Goal: Task Accomplishment & Management: Use online tool/utility

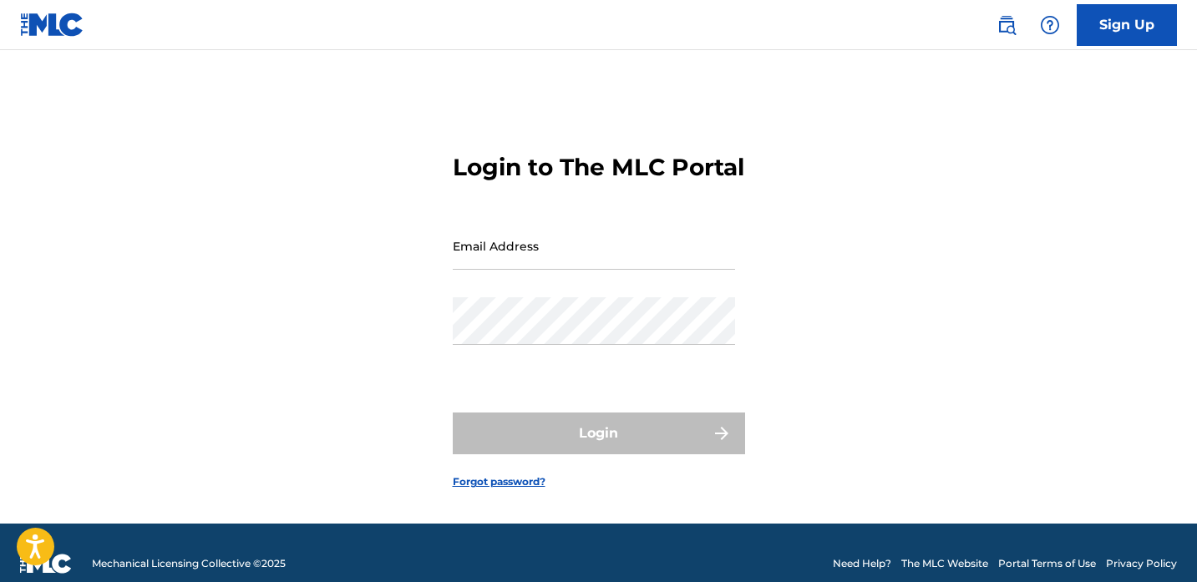
click at [700, 270] on input "Email Address" at bounding box center [594, 246] width 282 height 48
click at [686, 270] on input "Email Address" at bounding box center [594, 246] width 282 height 48
type input "[EMAIL_ADDRESS][DOMAIN_NAME]"
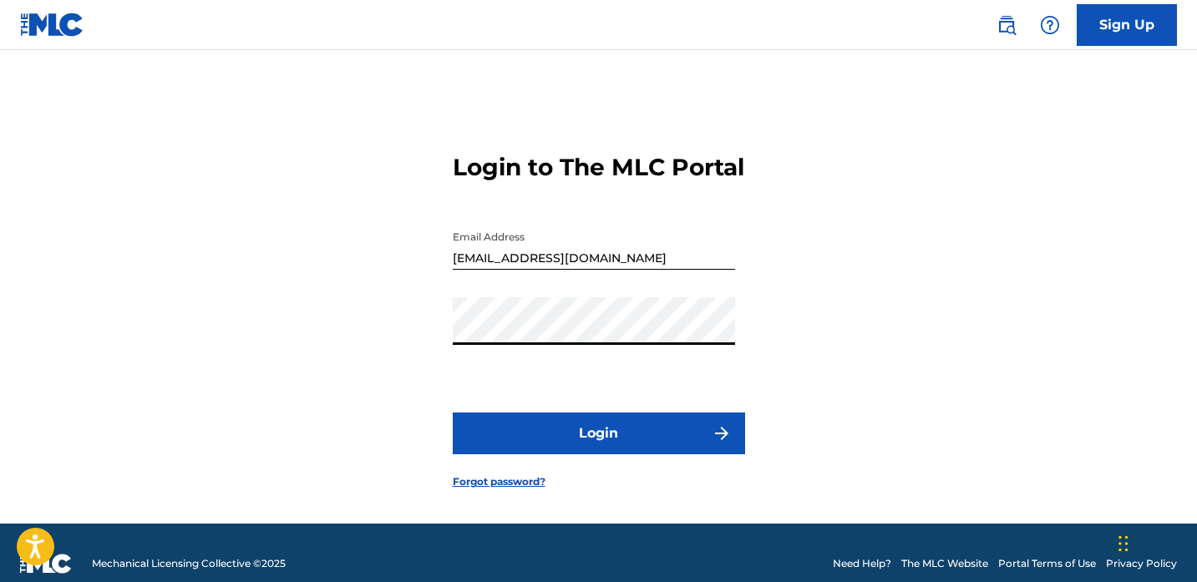
click at [679, 454] on button "Login" at bounding box center [599, 434] width 292 height 42
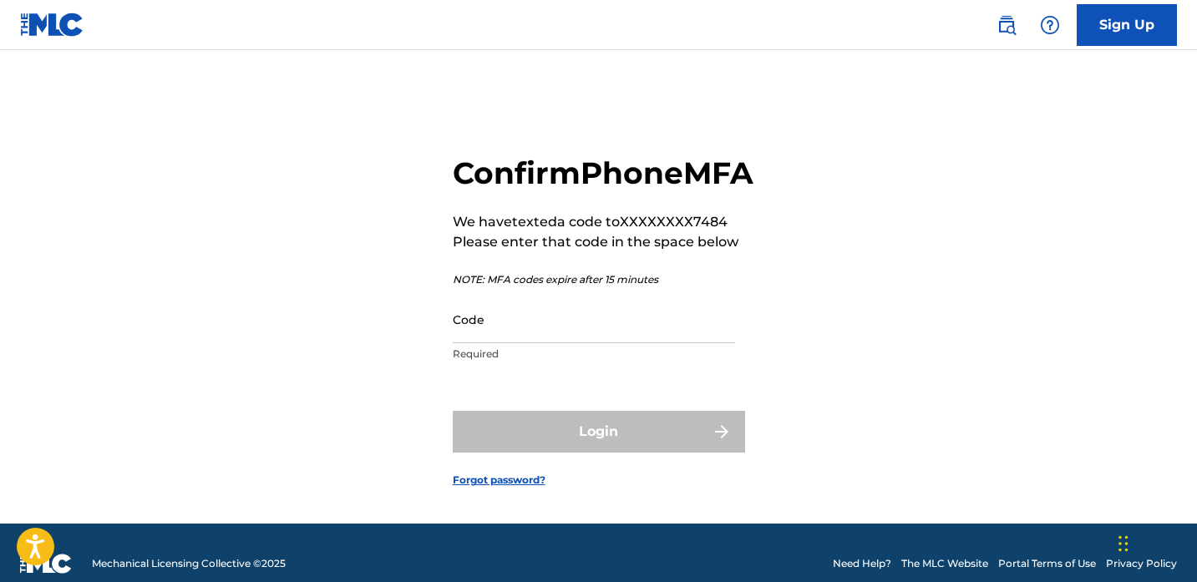
click at [702, 343] on input "Code" at bounding box center [594, 320] width 282 height 48
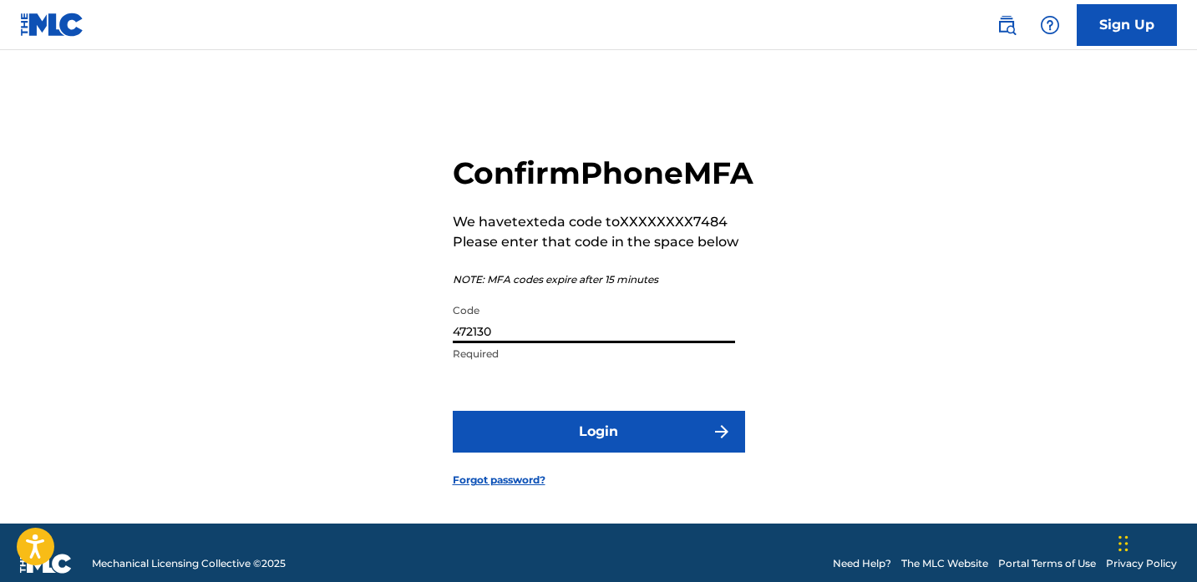
type input "472130"
click at [675, 453] on button "Login" at bounding box center [599, 432] width 292 height 42
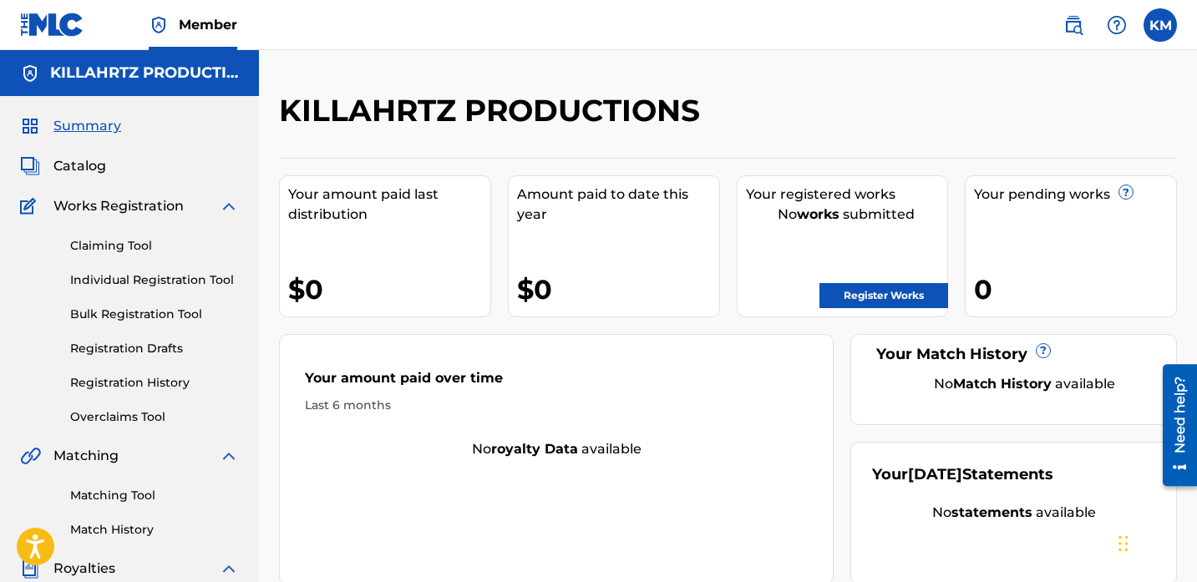
click at [77, 171] on span "Catalog" at bounding box center [79, 166] width 53 height 20
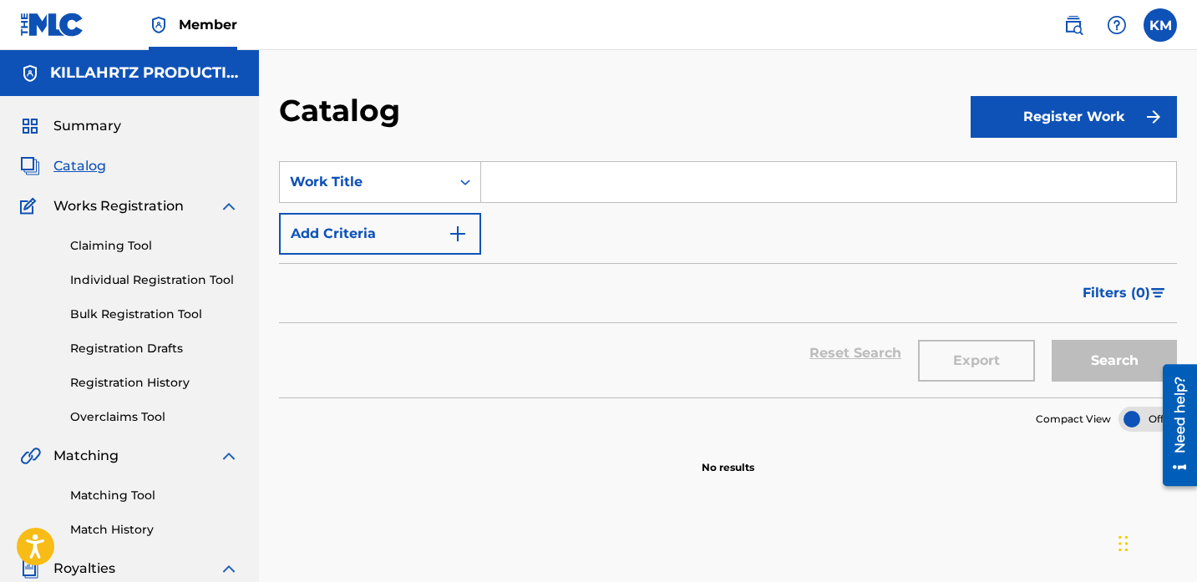
click at [992, 133] on button "Register Work" at bounding box center [1074, 117] width 206 height 42
click at [1004, 213] on link "By File Upload" at bounding box center [1074, 211] width 206 height 40
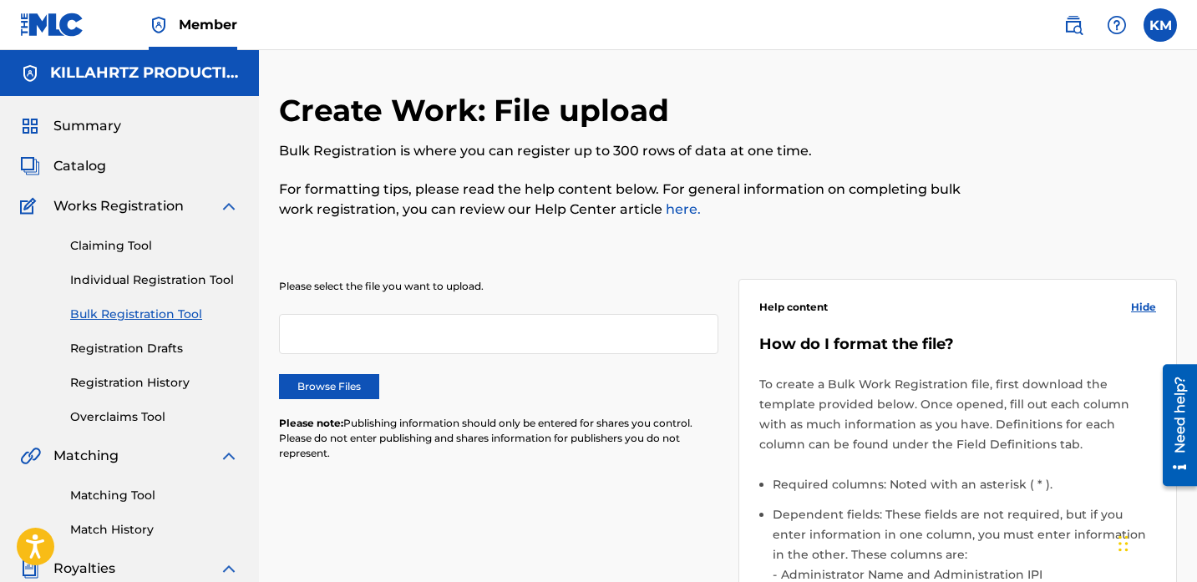
scroll to position [54, 0]
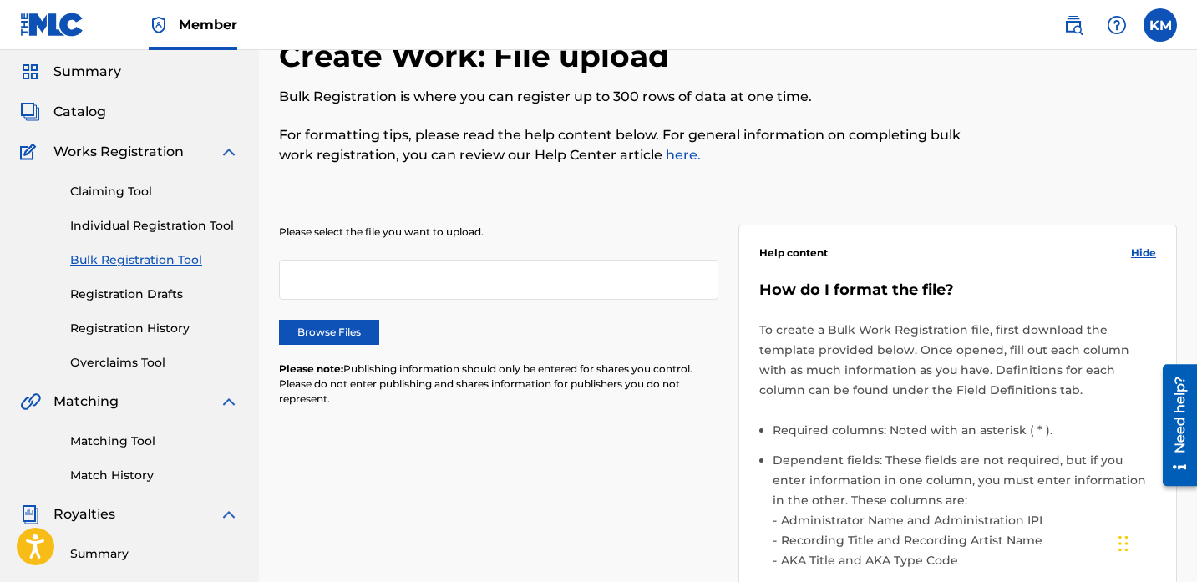
click at [321, 338] on label "Browse Files" at bounding box center [329, 332] width 100 height 25
click at [0, 0] on input "Browse Files" at bounding box center [0, 0] width 0 height 0
click at [175, 231] on link "Individual Registration Tool" at bounding box center [154, 226] width 169 height 18
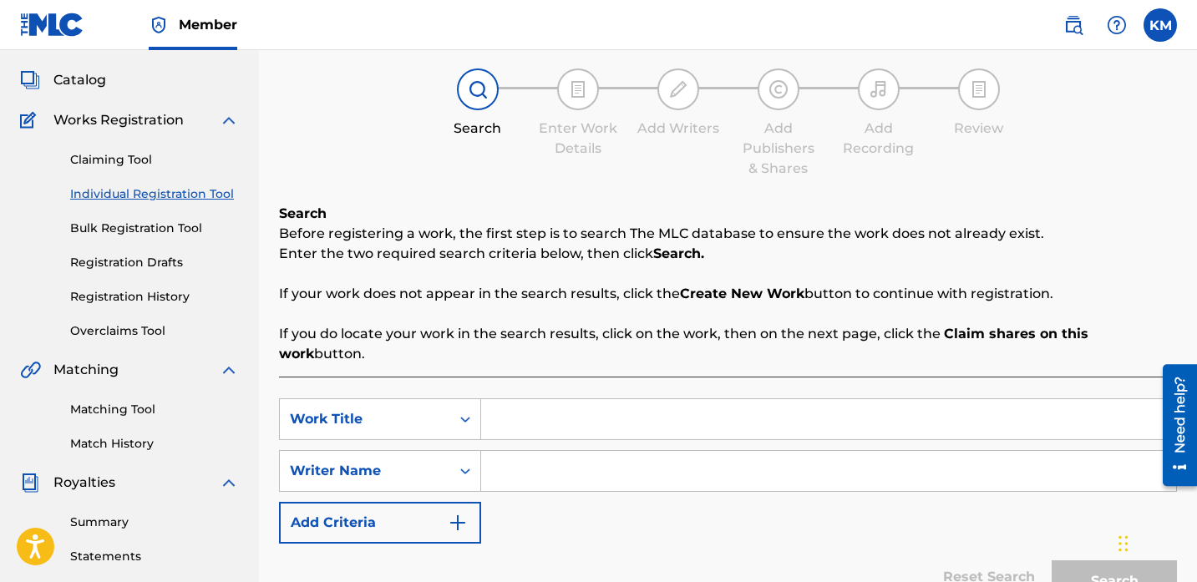
scroll to position [89, 0]
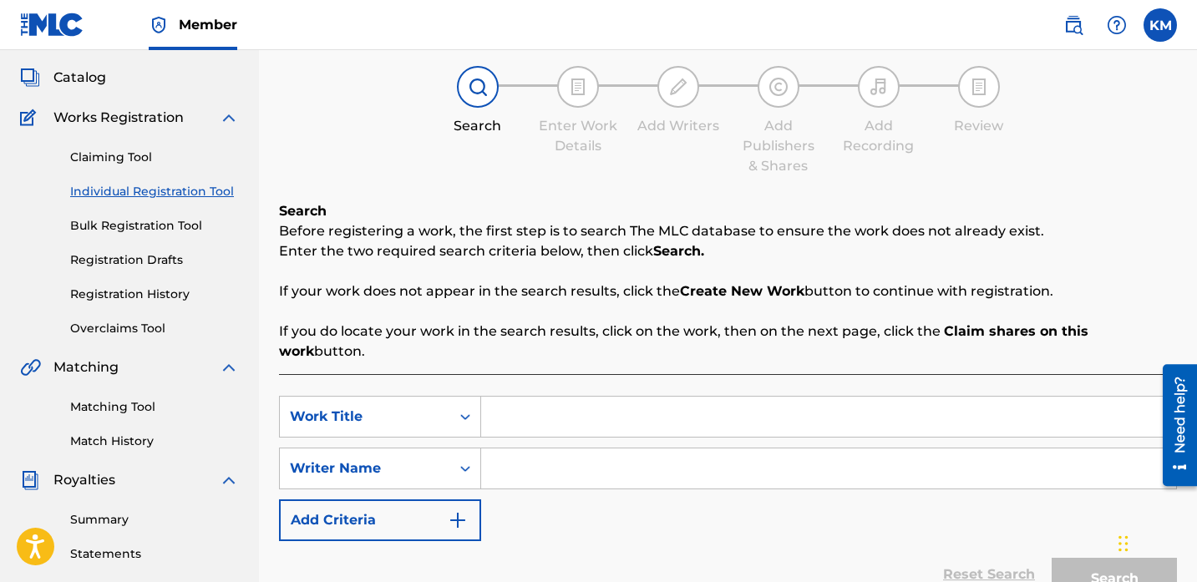
click at [549, 397] on input "Search Form" at bounding box center [828, 417] width 695 height 40
type input "GO GETTA"
click at [612, 452] on input "Search Form" at bounding box center [828, 469] width 695 height 40
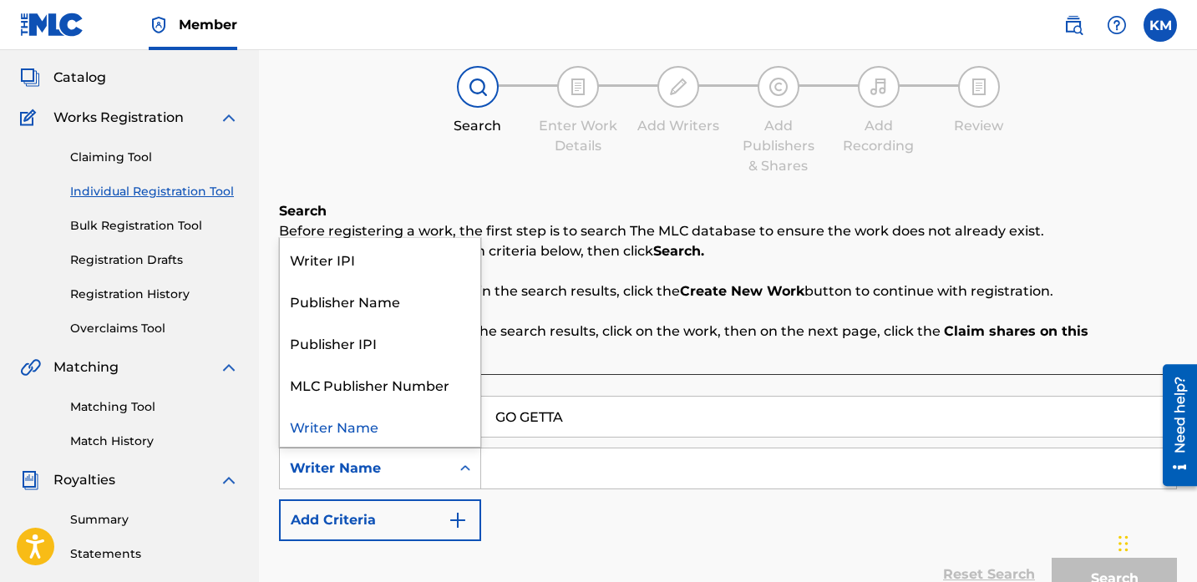
click at [464, 460] on icon "Search Form" at bounding box center [465, 468] width 17 height 17
click at [452, 246] on div "Writer IPI" at bounding box center [380, 259] width 200 height 42
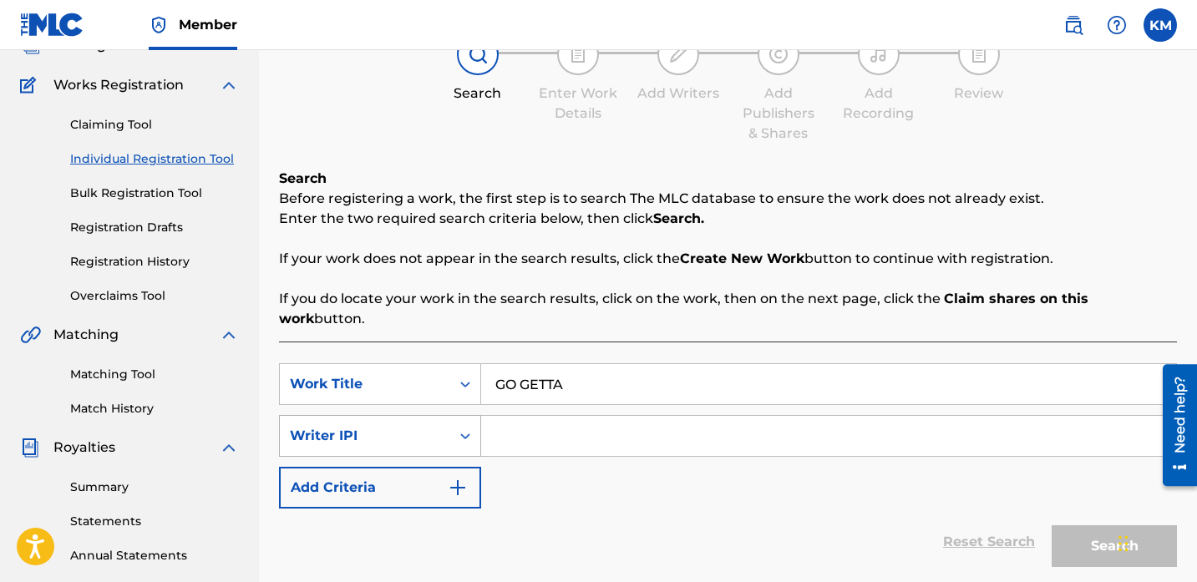
scroll to position [124, 0]
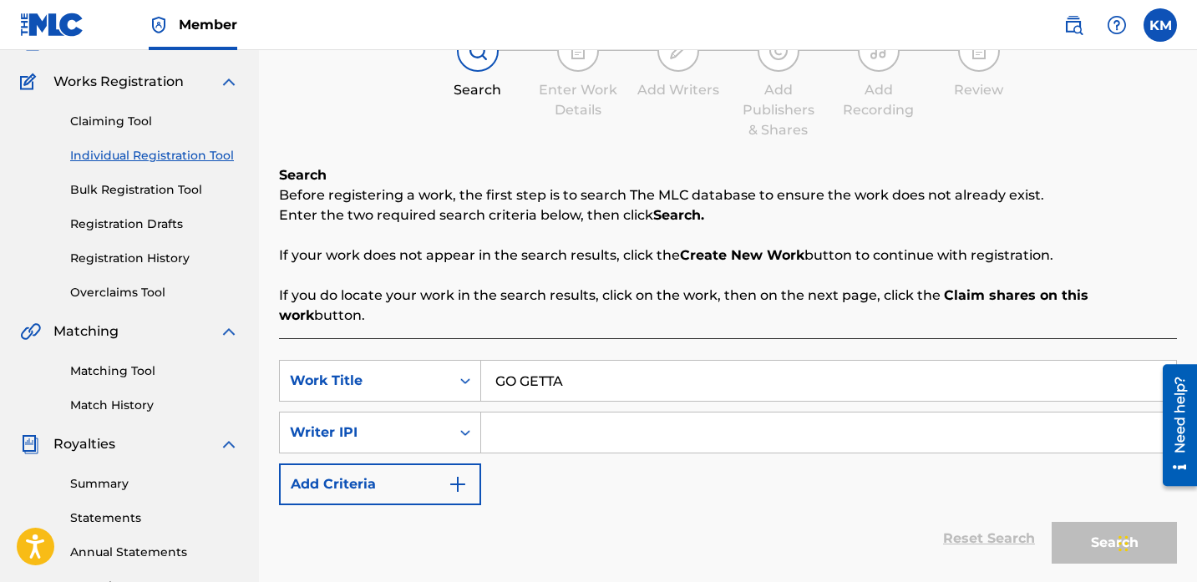
click at [440, 464] on button "Add Criteria" at bounding box center [380, 485] width 202 height 42
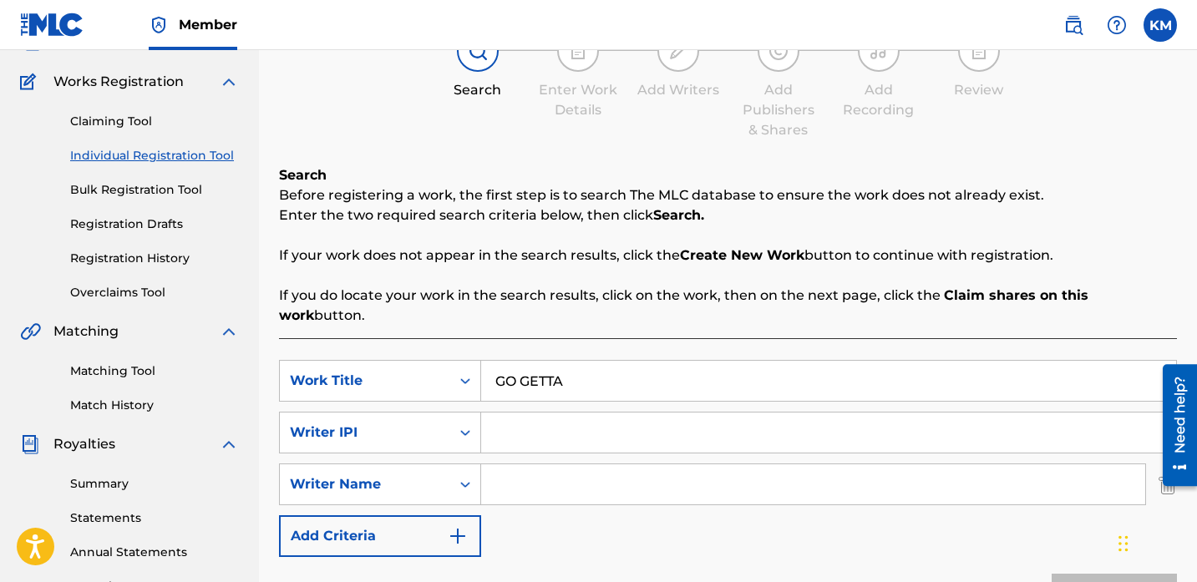
click at [439, 515] on button "Add Criteria" at bounding box center [380, 536] width 202 height 42
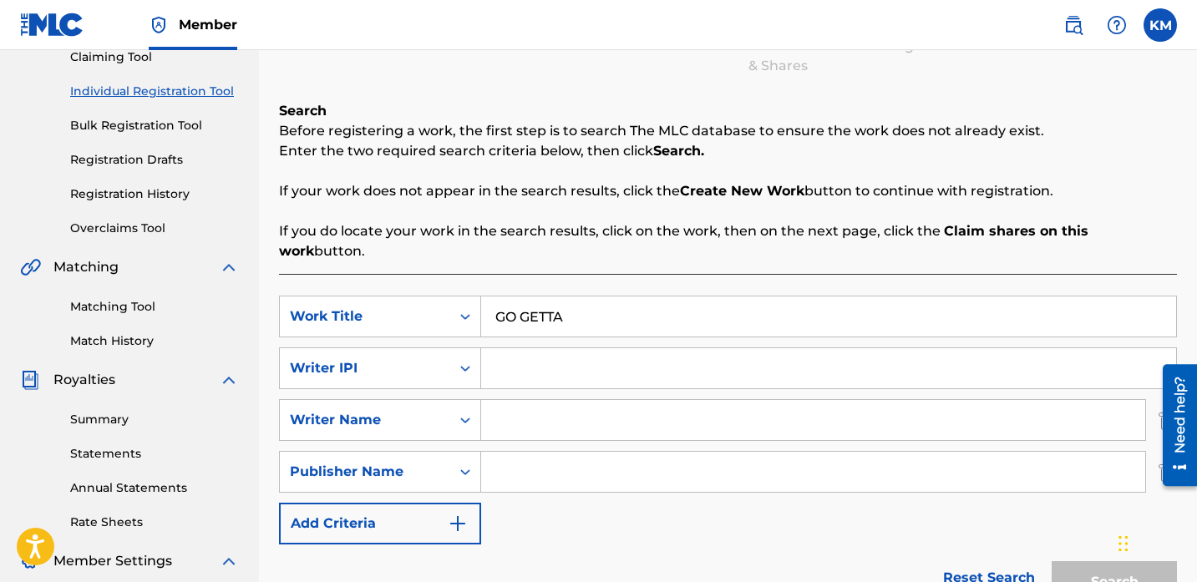
scroll to position [194, 0]
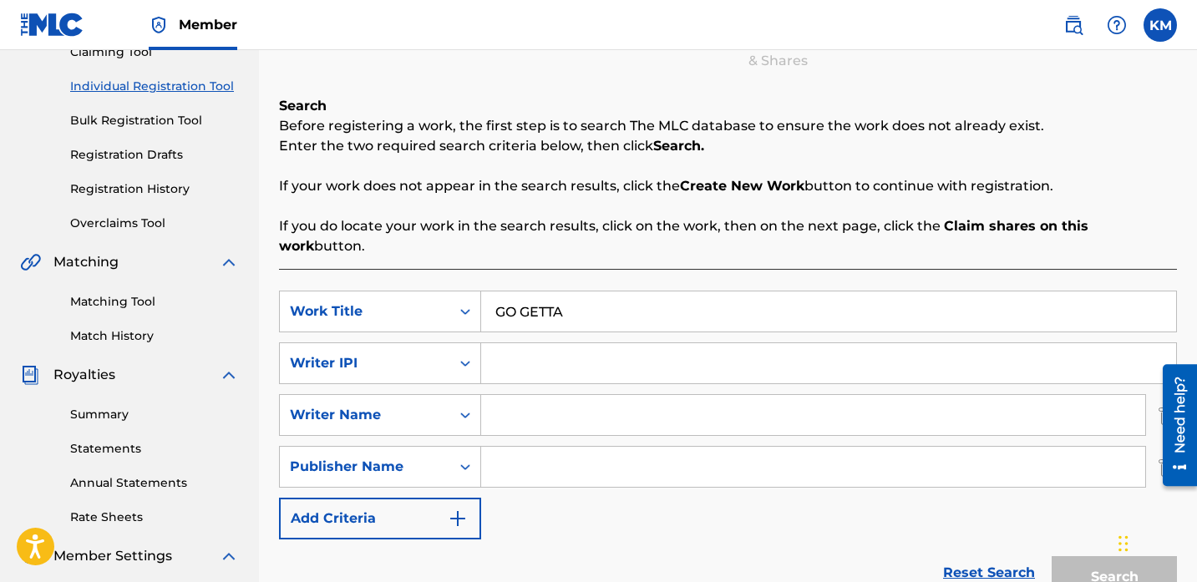
click at [440, 500] on button "Add Criteria" at bounding box center [380, 519] width 202 height 42
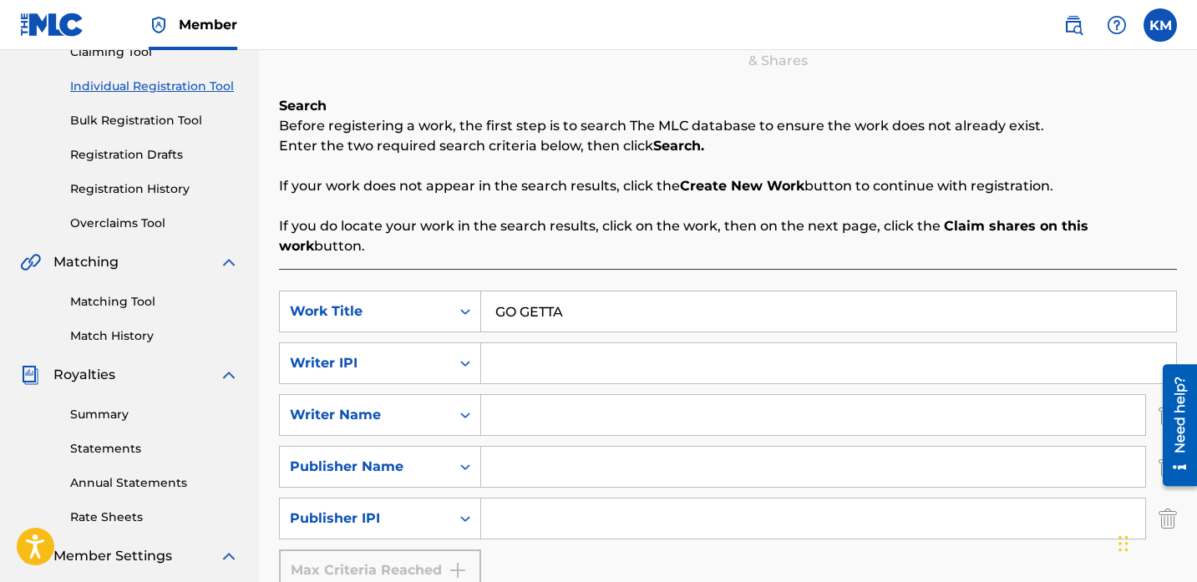
click at [546, 343] on input "Search Form" at bounding box center [828, 363] width 695 height 40
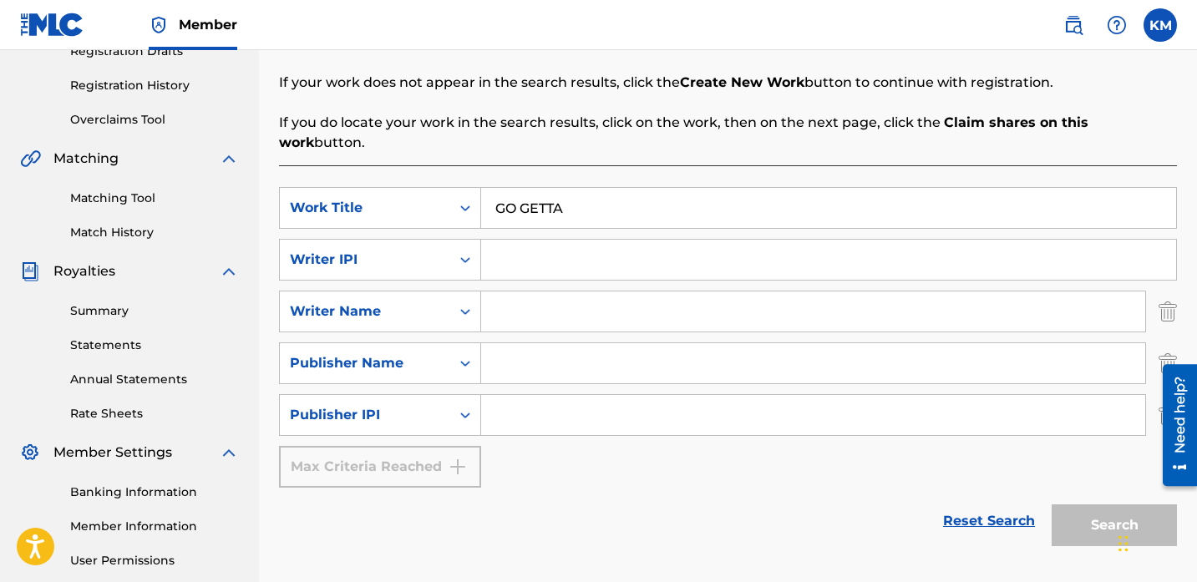
scroll to position [303, 0]
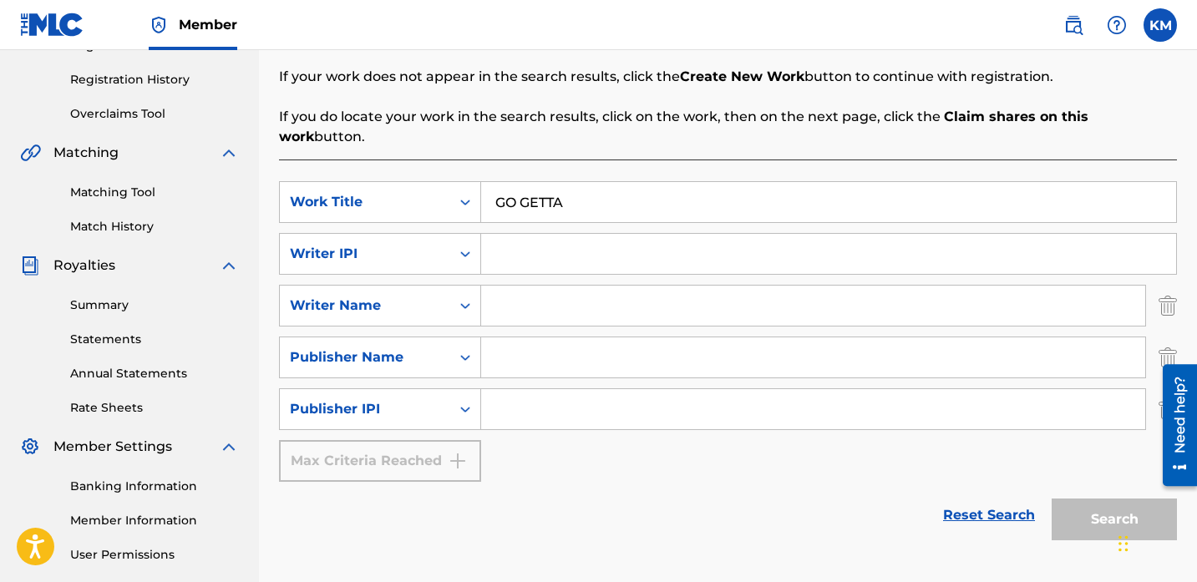
click at [434, 416] on div "SearchWithCriteriaac503ec9-9127-4eea-946a-6c5611735940 Work Title GO GETTA Sear…" at bounding box center [728, 331] width 898 height 301
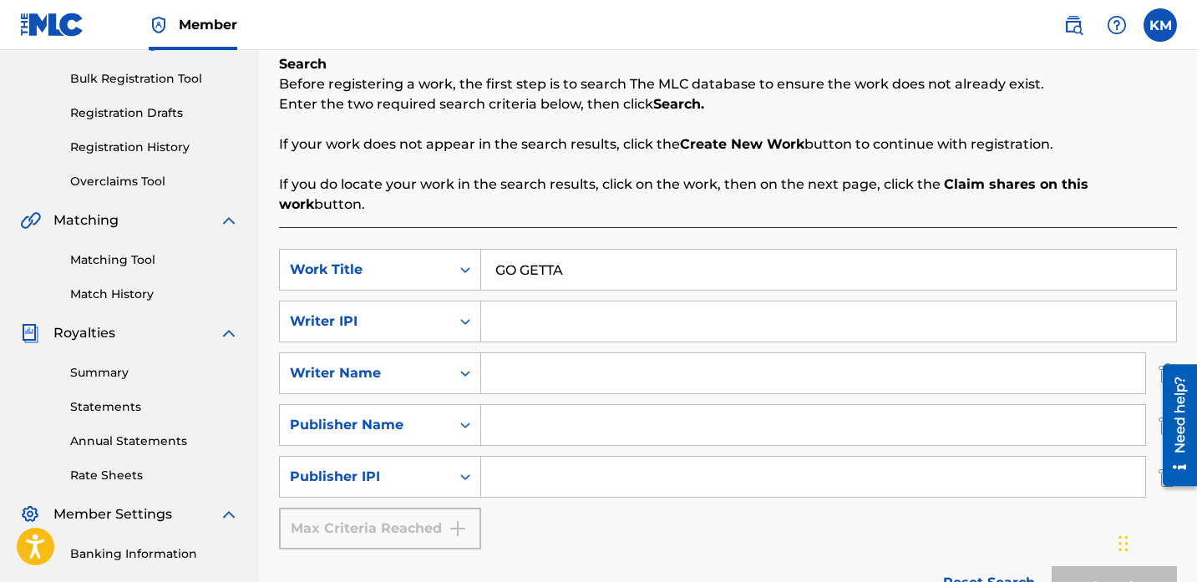
scroll to position [235, 0]
click at [570, 317] on input "Search Form" at bounding box center [828, 322] width 695 height 40
click at [528, 358] on input "Search Form" at bounding box center [813, 374] width 664 height 40
type input "[PERSON_NAME] [PERSON_NAME]"
click at [517, 421] on input "Search Form" at bounding box center [813, 426] width 664 height 40
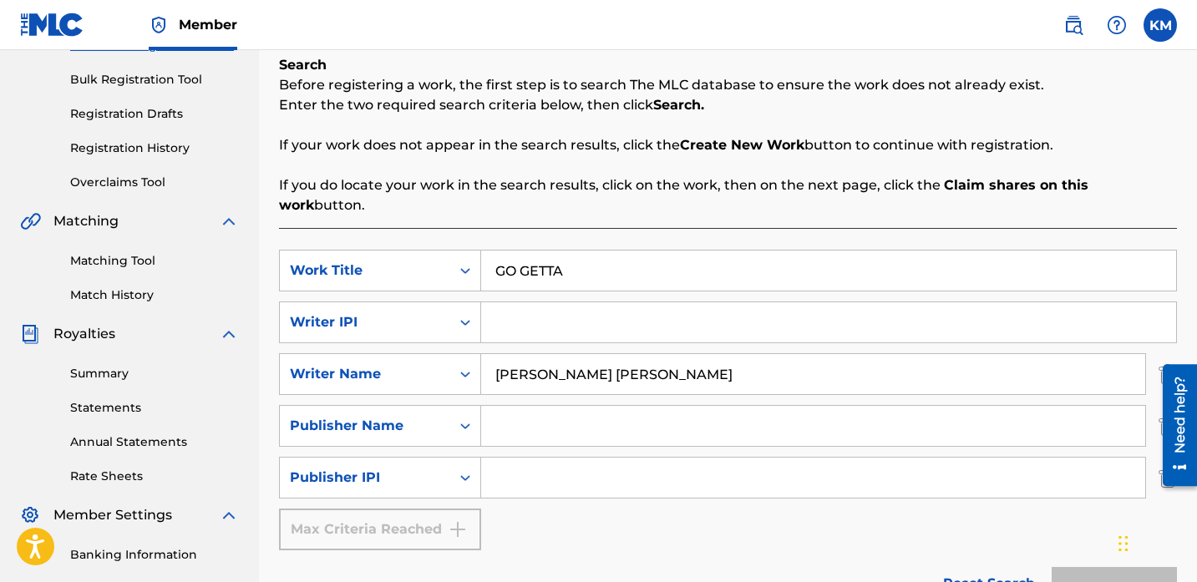
click at [556, 324] on div "SearchWithCriteriaac503ec9-9127-4eea-946a-6c5611735940 Work Title GO GETTA Sear…" at bounding box center [728, 400] width 898 height 301
click at [531, 302] on input "Search Form" at bounding box center [828, 322] width 695 height 40
paste input "727867890"
type input "727867890"
click at [570, 415] on input "Search Form" at bounding box center [813, 426] width 664 height 40
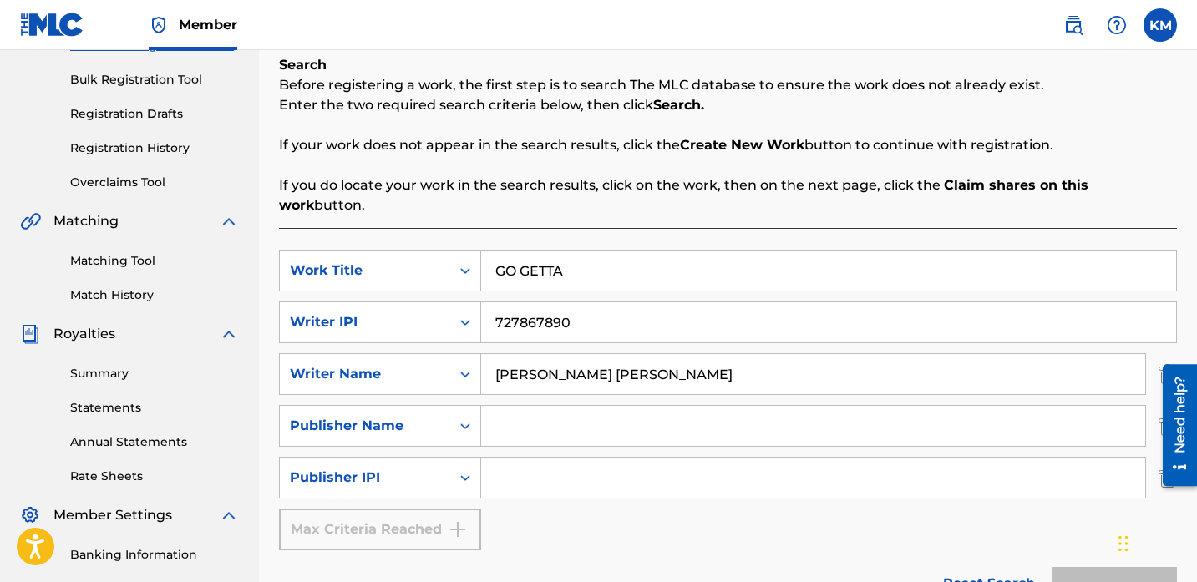
paste input "KILLAHRTZ PRODUCTIONS ENT."
type input "KILLAHRTZ PRODUCTIONS ENT."
click at [530, 458] on input "Search Form" at bounding box center [813, 478] width 664 height 40
click at [636, 462] on input "Search Form" at bounding box center [813, 478] width 664 height 40
paste input "1006943479"
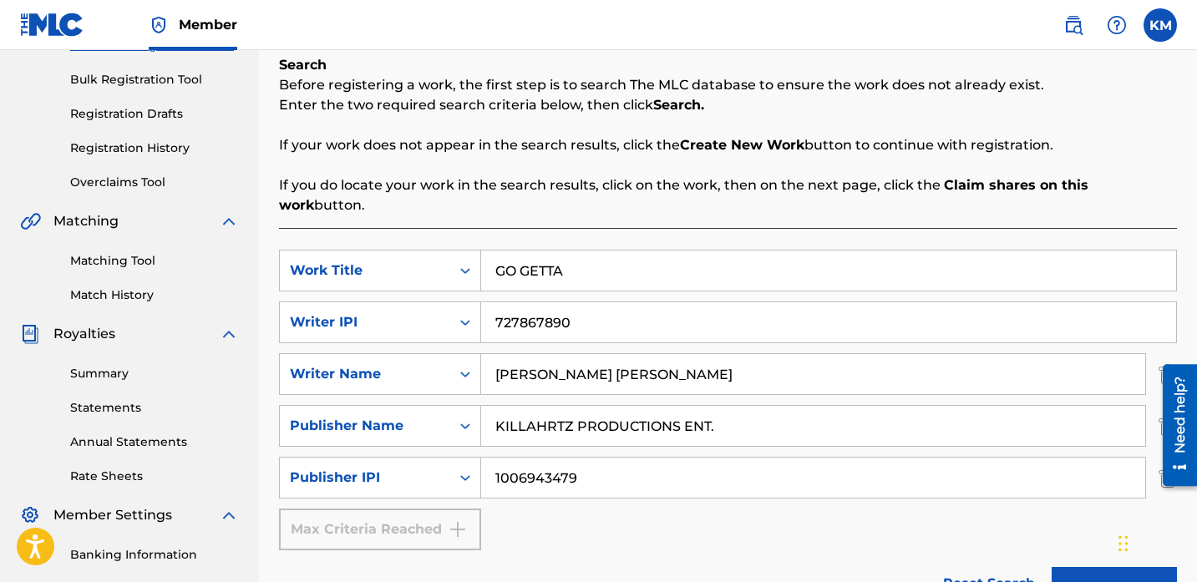
type input "1006943479"
click at [655, 251] on input "GO GETTA" at bounding box center [828, 271] width 695 height 40
drag, startPoint x: 515, startPoint y: 253, endPoint x: 437, endPoint y: 252, distance: 77.7
click at [437, 252] on div "SearchWithCriteriaac503ec9-9127-4eea-946a-6c5611735940 Work Title GO GETTA -" at bounding box center [728, 271] width 898 height 42
paste input "Ooh Yeah!! (feat. G3)"
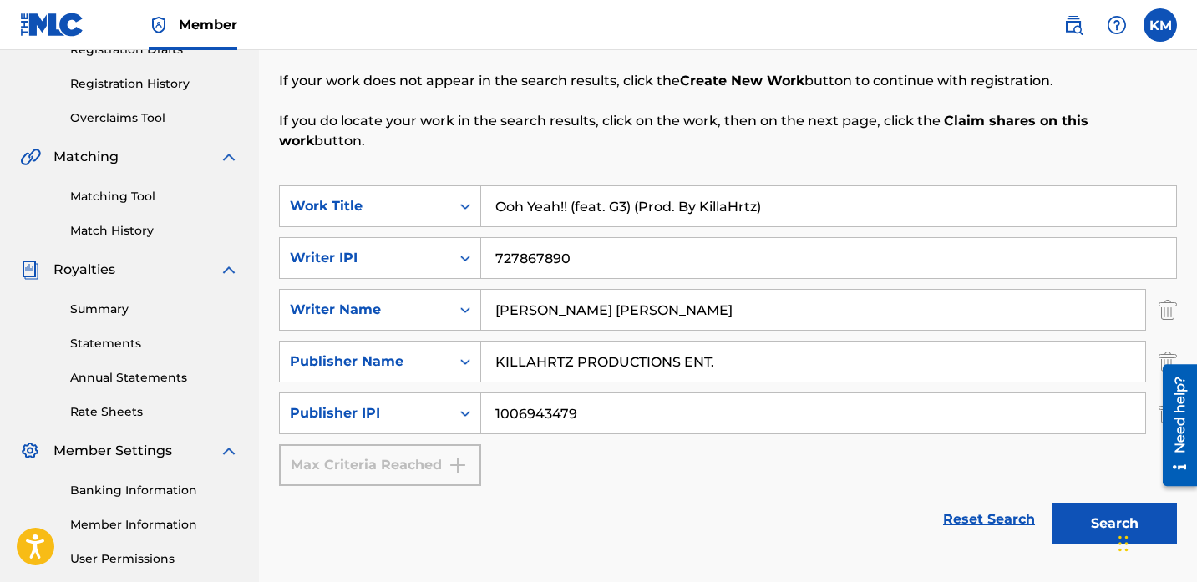
scroll to position [308, 0]
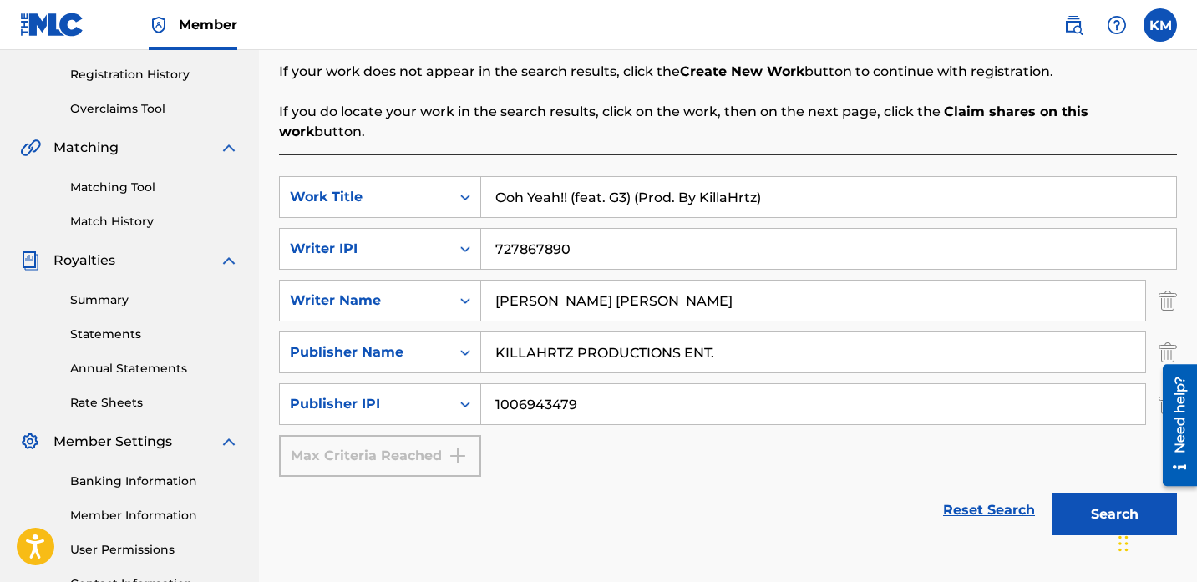
click at [1102, 494] on button "Search" at bounding box center [1114, 515] width 125 height 42
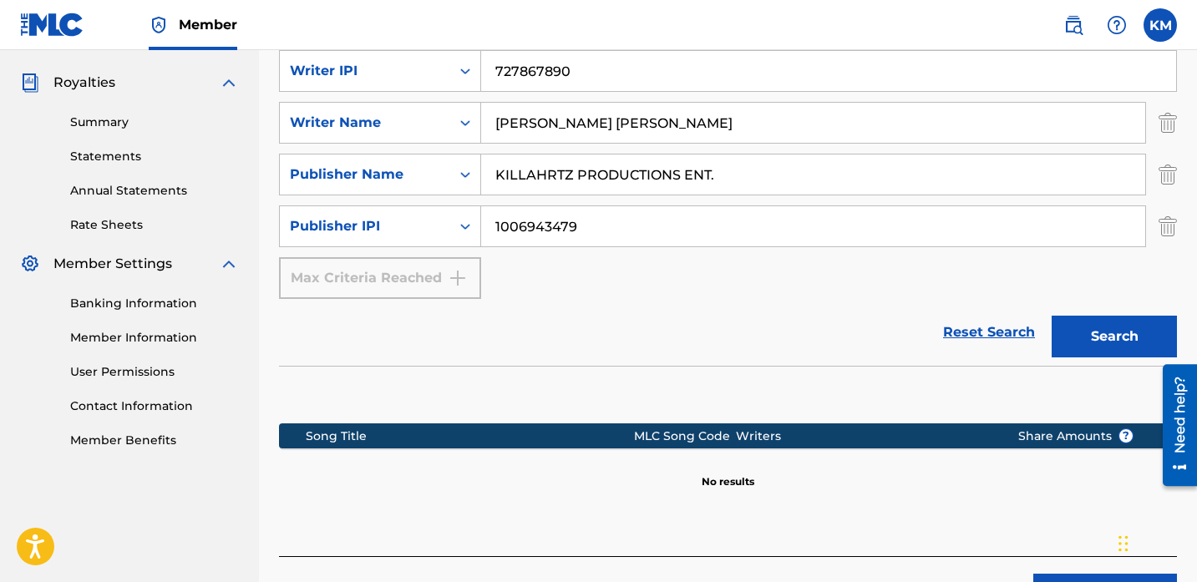
scroll to position [493, 0]
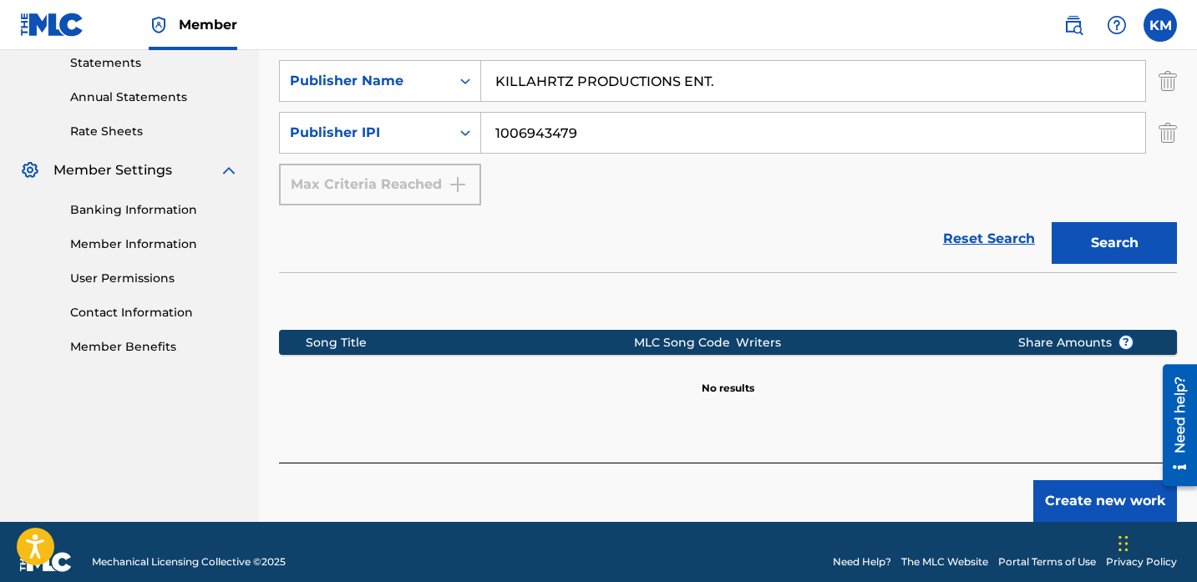
click at [1095, 222] on button "Search" at bounding box center [1114, 243] width 125 height 42
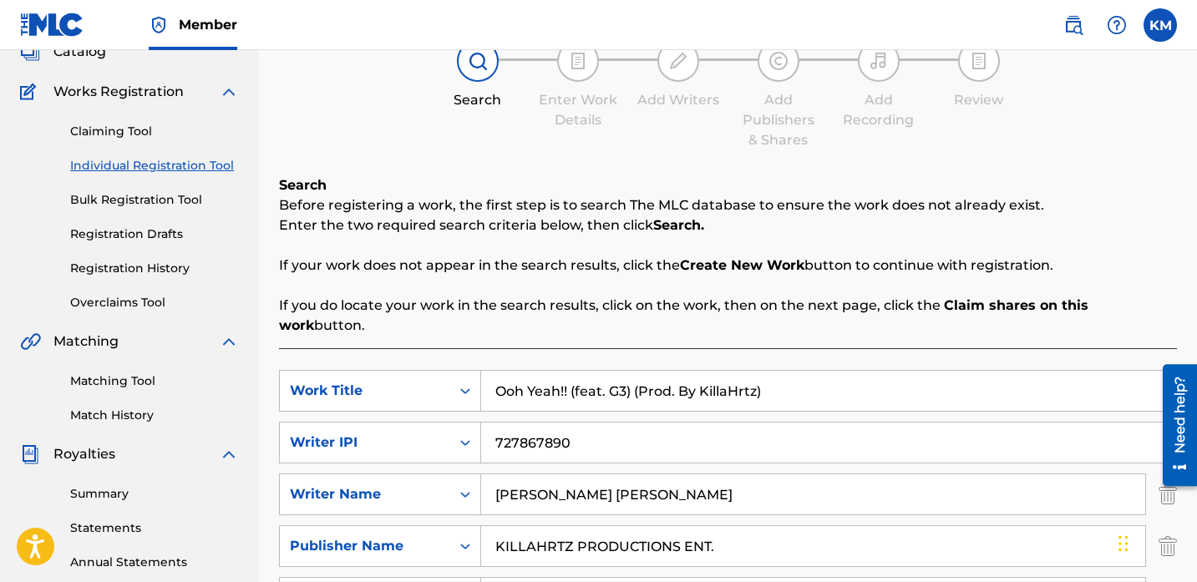
scroll to position [0, 0]
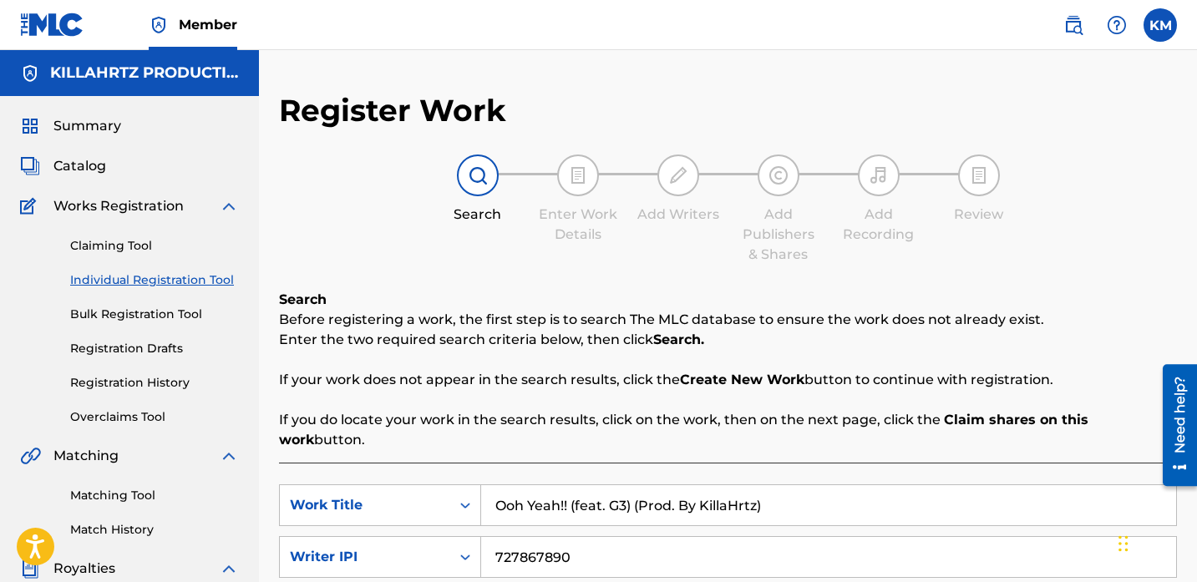
click at [600, 183] on div "Enter Work Details" at bounding box center [578, 200] width 84 height 90
click at [573, 177] on img at bounding box center [578, 175] width 20 height 20
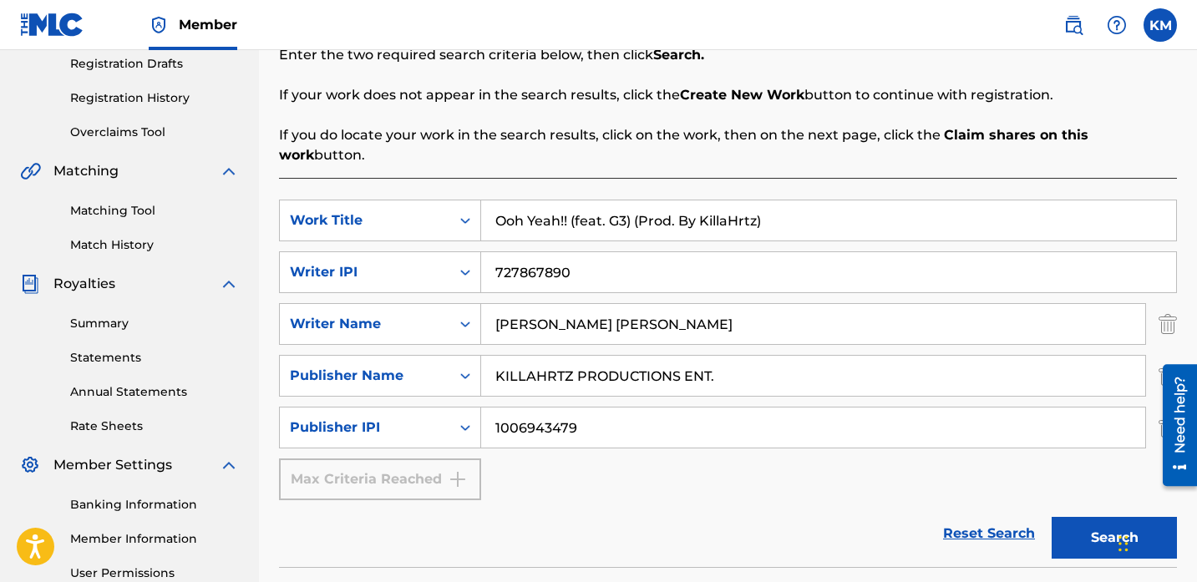
scroll to position [283, 0]
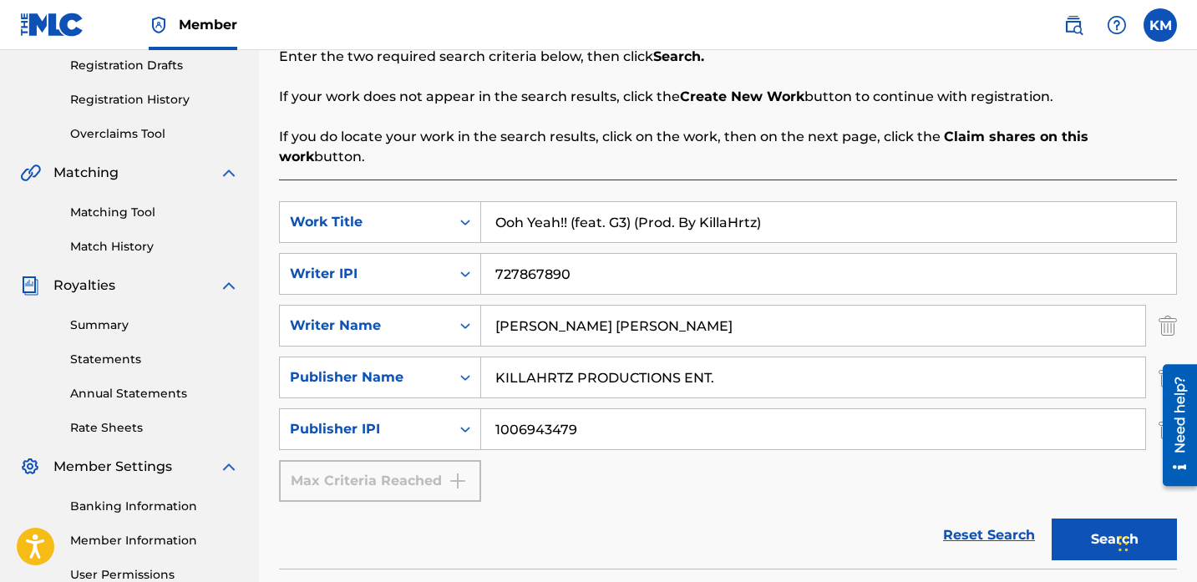
drag, startPoint x: 782, startPoint y: 208, endPoint x: 571, endPoint y: 206, distance: 210.5
click at [571, 206] on input "Ooh Yeah!! (feat. G3) (Prod. By KillaHrtz)" at bounding box center [828, 222] width 695 height 40
type input "Ooh Yeah!!"
click at [1095, 519] on button "Search" at bounding box center [1114, 540] width 125 height 42
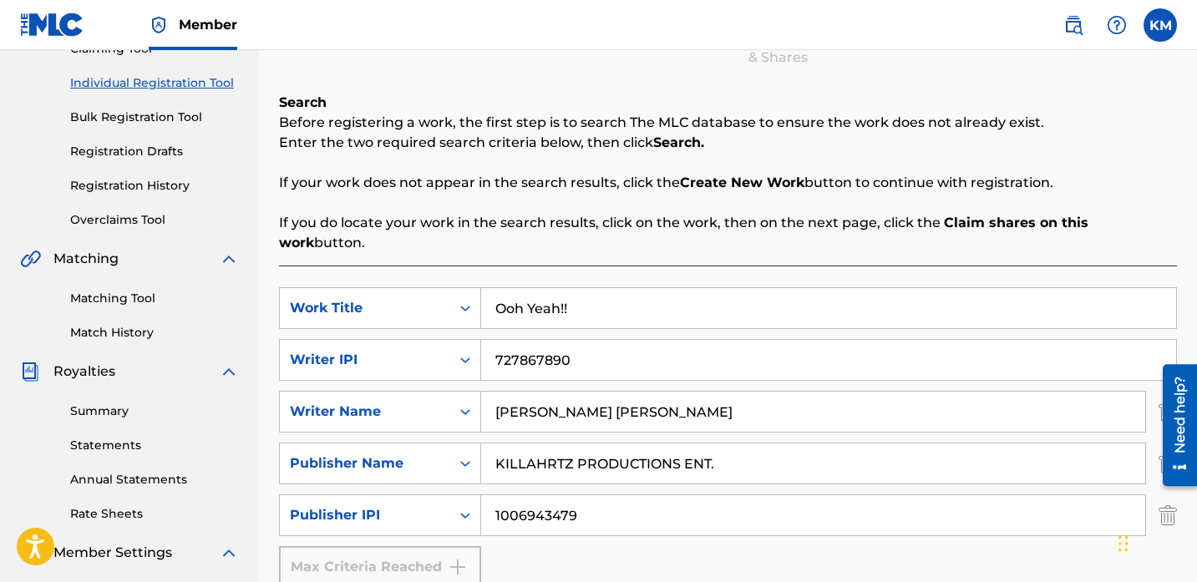
scroll to position [194, 0]
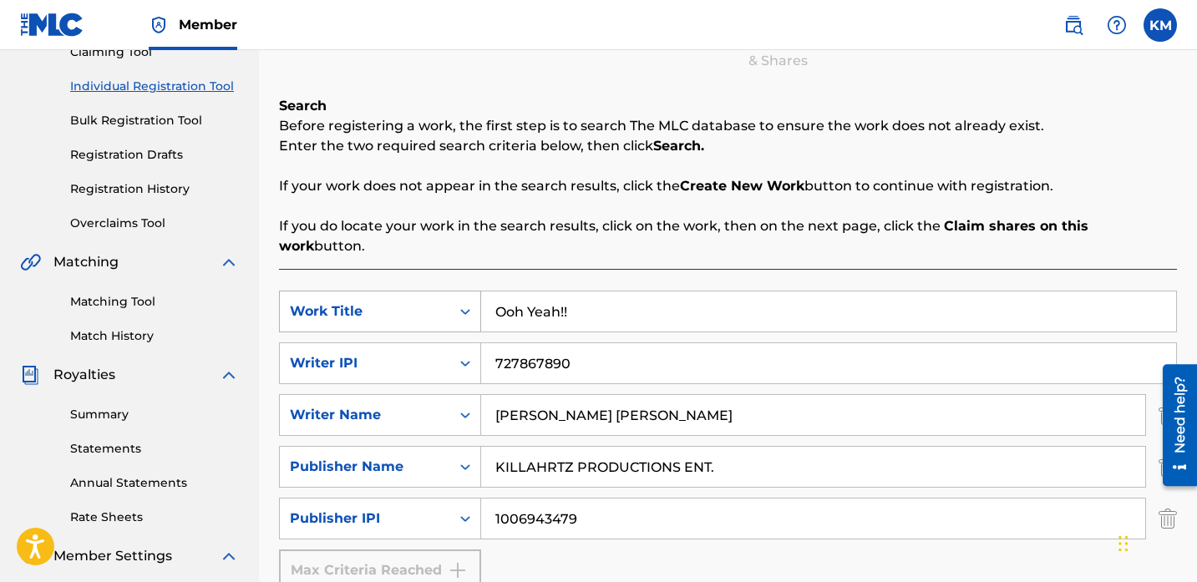
drag, startPoint x: 550, startPoint y: 291, endPoint x: 388, endPoint y: 290, distance: 162.9
click at [388, 291] on div "SearchWithCriteriaac503ec9-9127-4eea-946a-6c5611735940 Work Title Ooh Yeah!!" at bounding box center [728, 312] width 898 height 42
paste input "Delusional"
type input "Delusional"
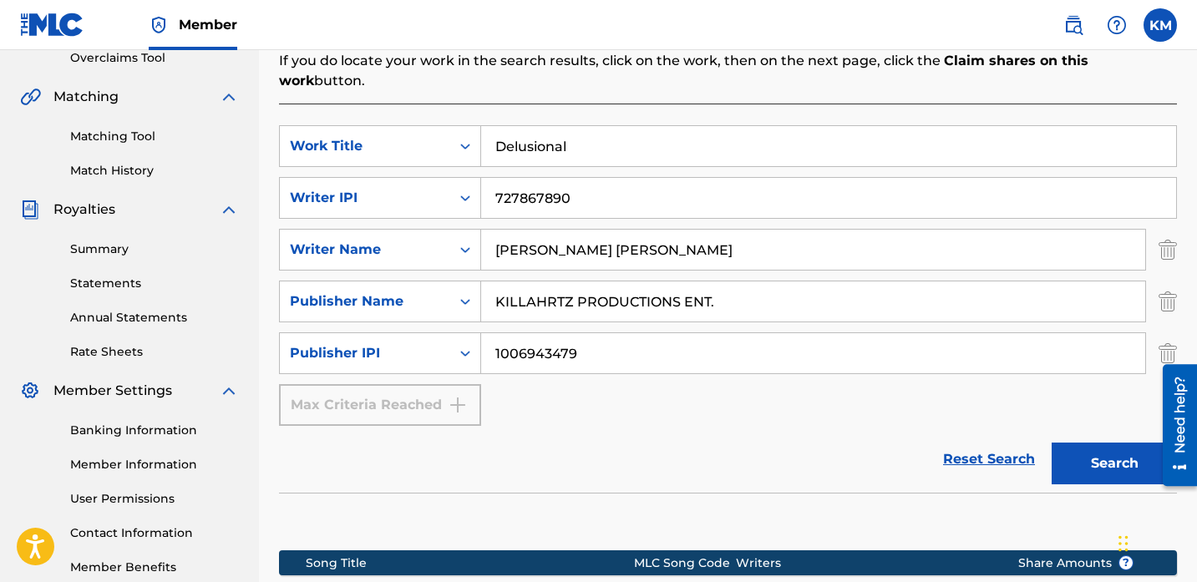
scroll to position [232, 0]
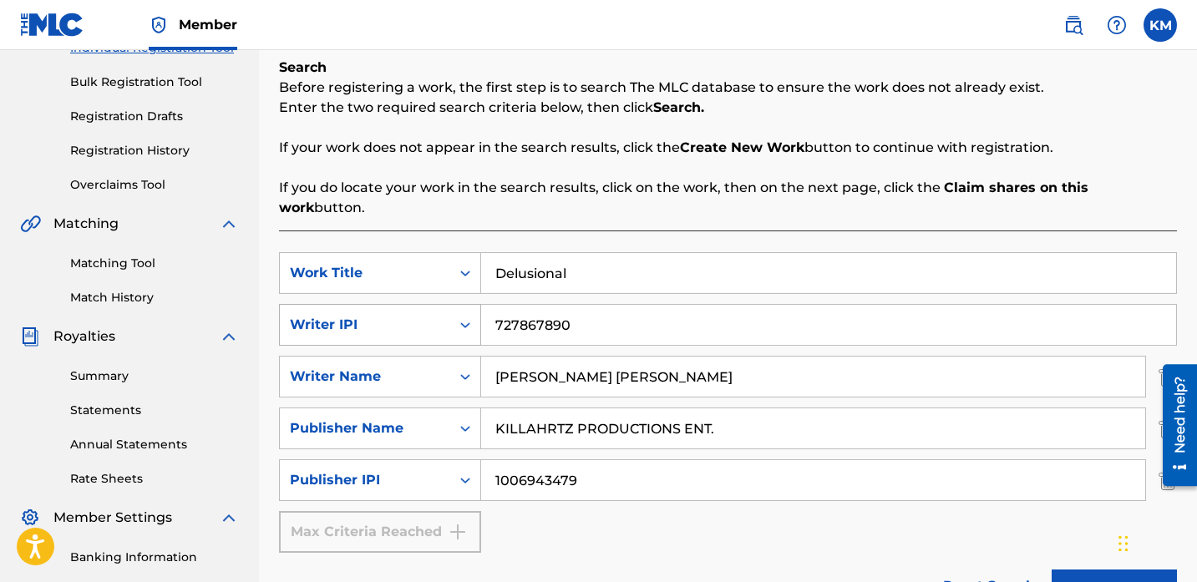
drag, startPoint x: 460, startPoint y: 306, endPoint x: 413, endPoint y: 306, distance: 46.8
click at [413, 306] on div "SearchWithCriteria3d3d729d-f406-4fe8-b946-b3a3135c5783 Writer IPI 727867890" at bounding box center [728, 325] width 898 height 42
drag, startPoint x: 720, startPoint y: 354, endPoint x: 398, endPoint y: 337, distance: 322.9
click at [398, 356] on div "SearchWithCriteriae4f7a0c7-e5fd-4b84-9d82-d1345fea4eba Writer Name [PERSON_NAME…" at bounding box center [728, 377] width 898 height 42
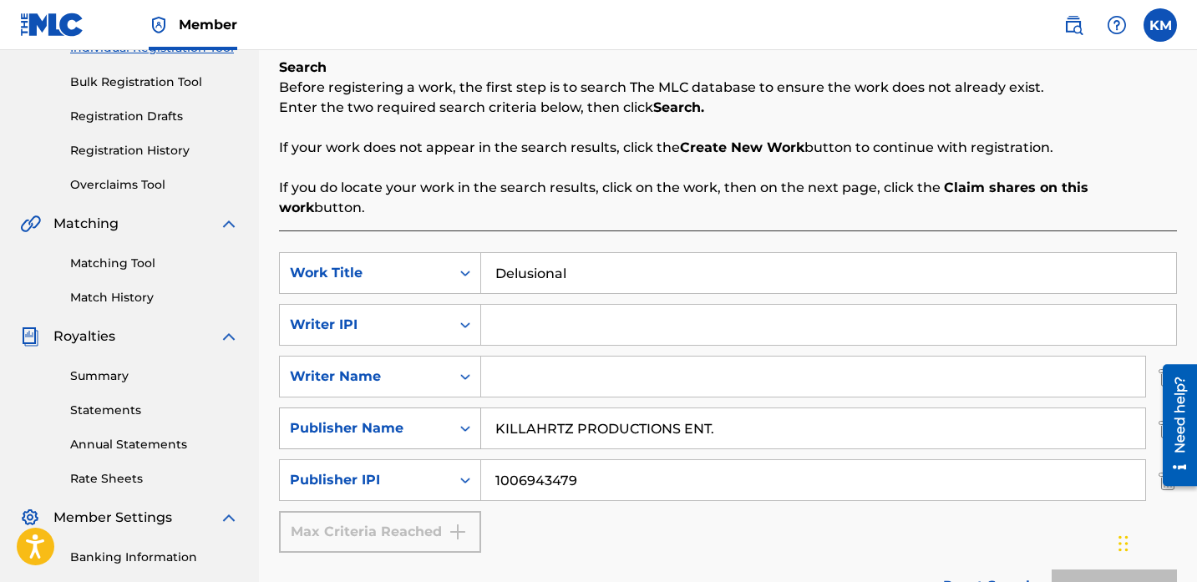
drag, startPoint x: 748, startPoint y: 411, endPoint x: 368, endPoint y: 399, distance: 380.2
click at [368, 408] on div "SearchWithCriteria4d06d065-64bc-410d-8aa2-517b229056a2 Publisher Name KILLAHRTZ…" at bounding box center [728, 429] width 898 height 42
drag, startPoint x: 592, startPoint y: 460, endPoint x: 304, endPoint y: 401, distance: 294.2
click at [304, 401] on div "SearchWithCriteriaac503ec9-9127-4eea-946a-6c5611735940 Work Title Delusional Se…" at bounding box center [728, 402] width 898 height 301
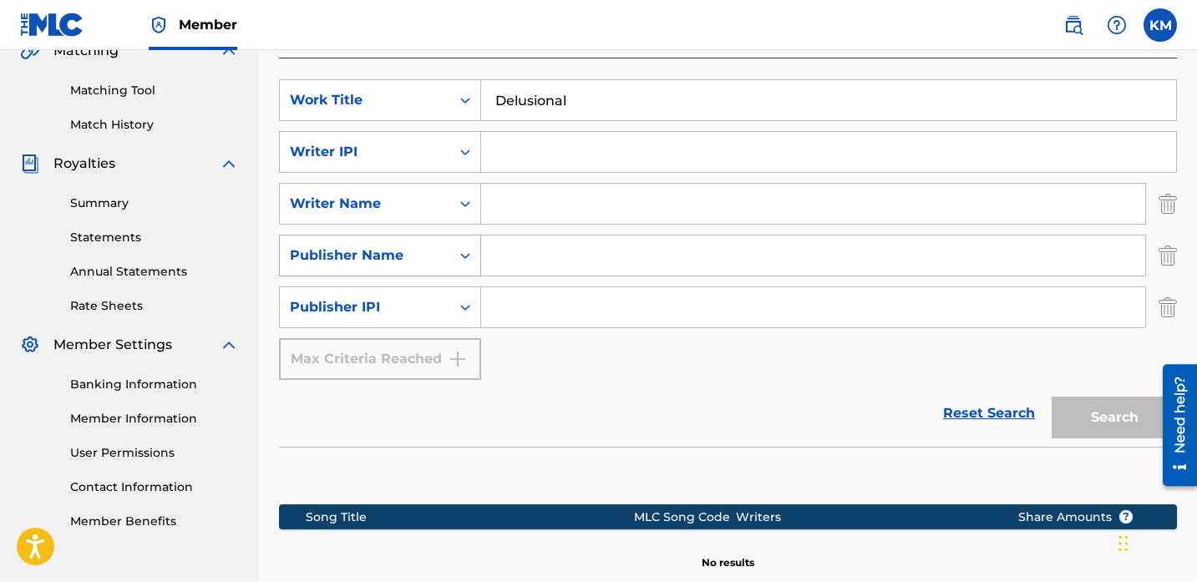
scroll to position [475, 0]
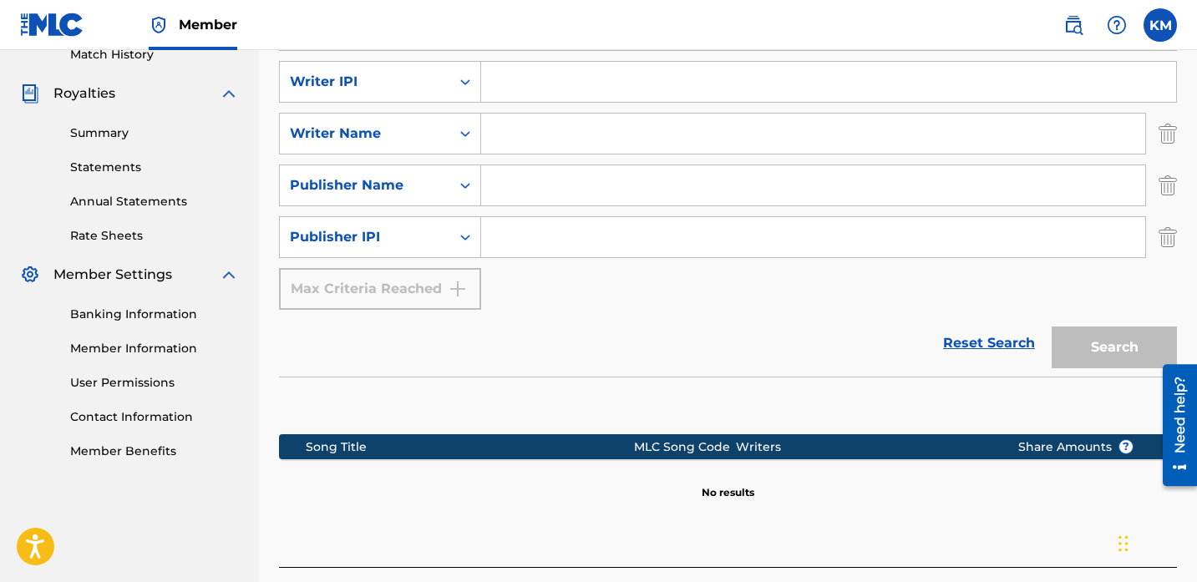
click at [1114, 319] on div "Search" at bounding box center [1110, 343] width 134 height 67
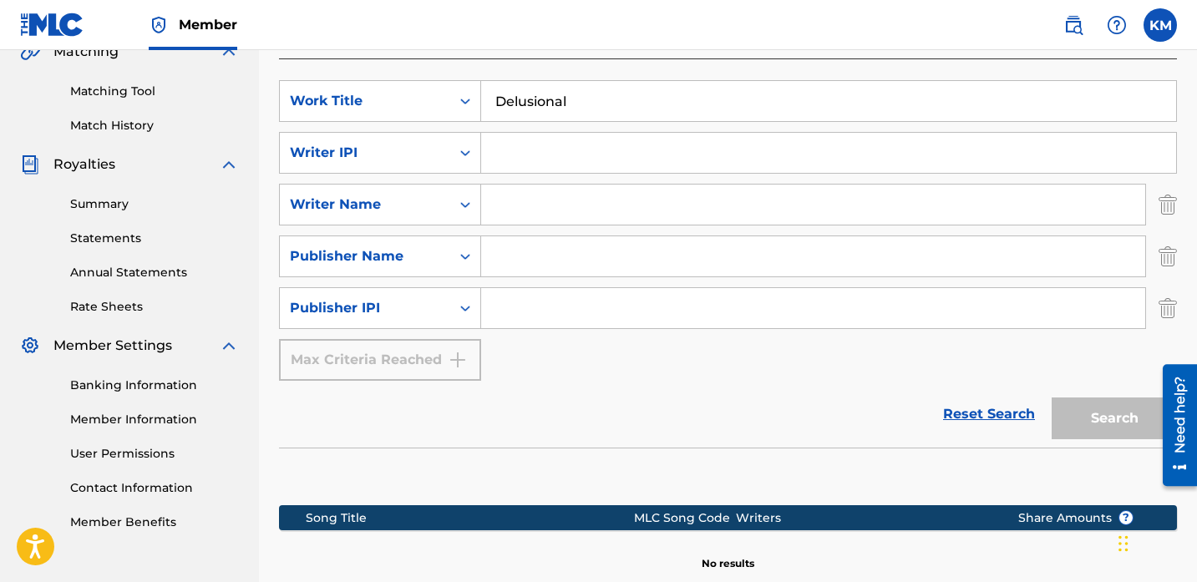
scroll to position [398, 0]
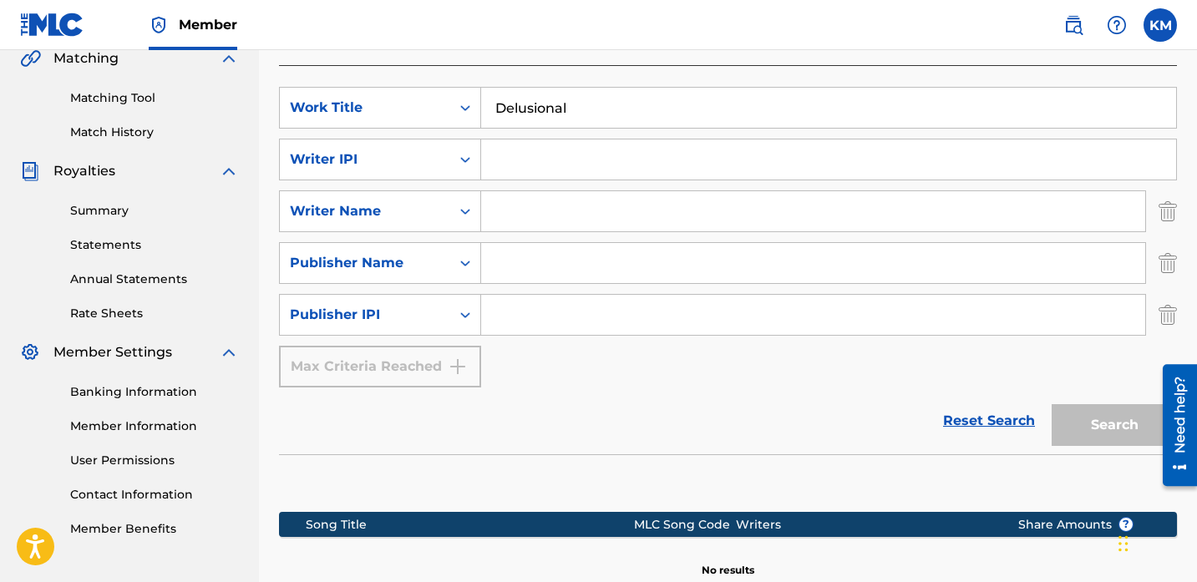
click at [626, 88] on input "Delusional" at bounding box center [828, 108] width 695 height 40
type input "Delusional"
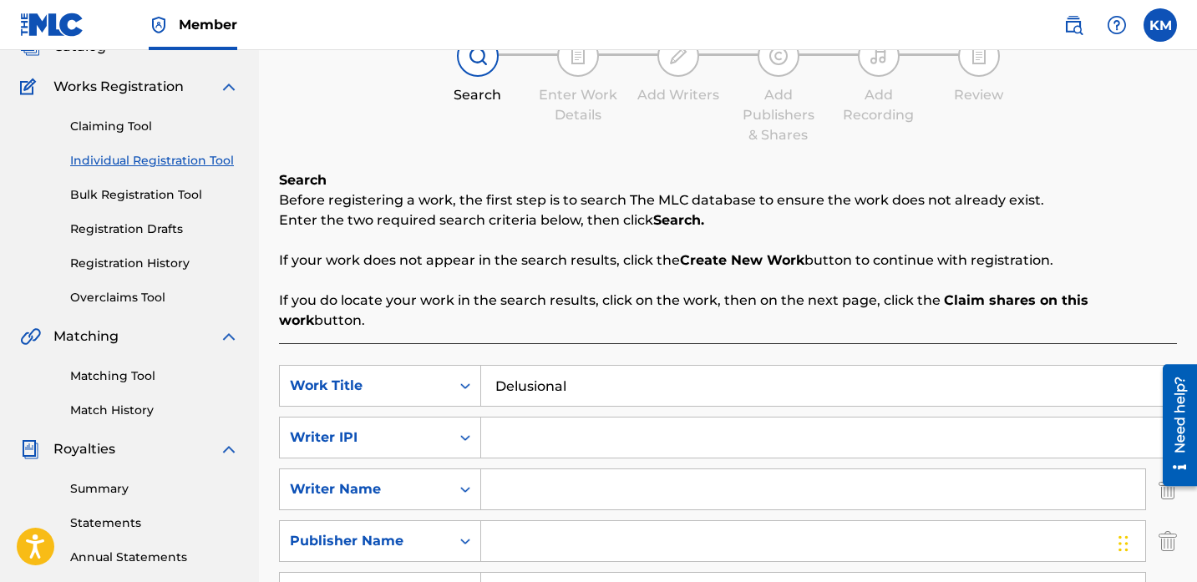
scroll to position [0, 0]
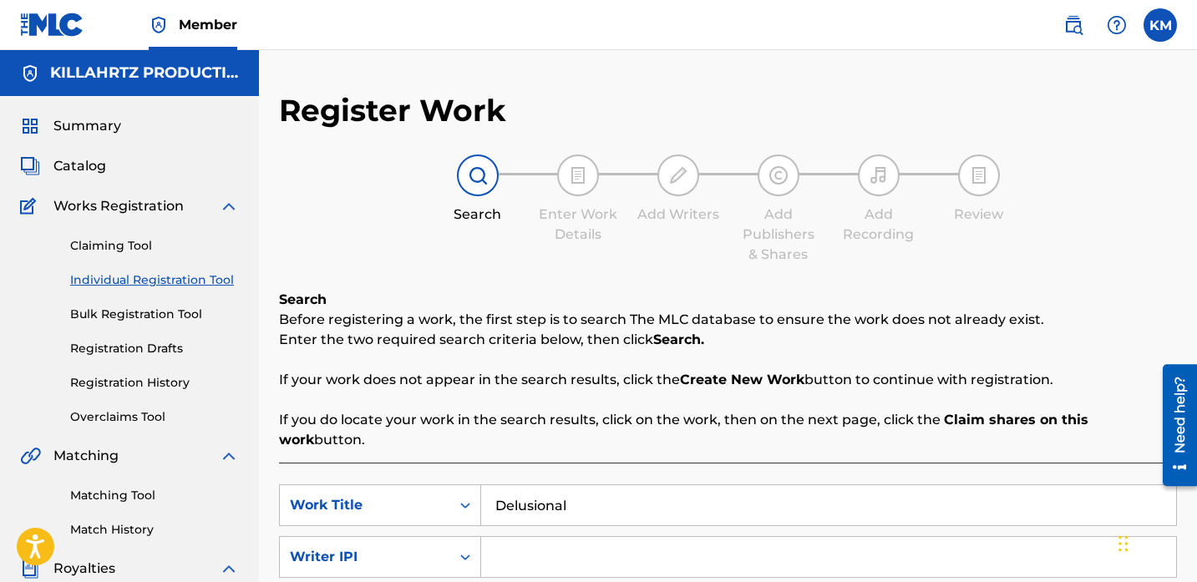
click at [168, 304] on div "Claiming Tool Individual Registration Tool Bulk Registration Tool Registration …" at bounding box center [129, 321] width 219 height 210
click at [165, 314] on link "Bulk Registration Tool" at bounding box center [154, 315] width 169 height 18
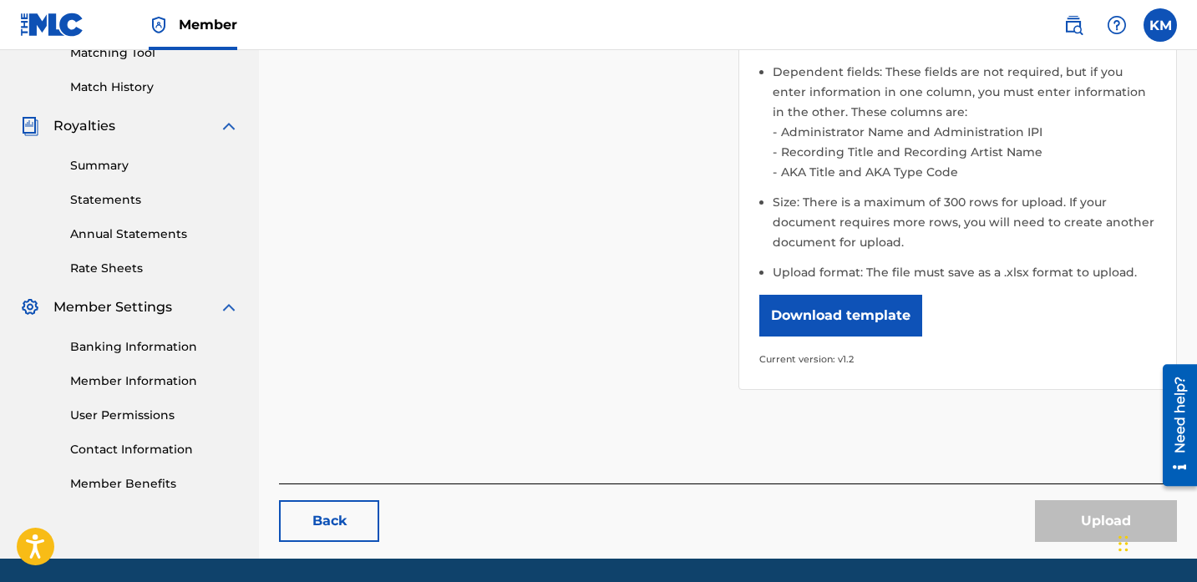
scroll to position [441, 0]
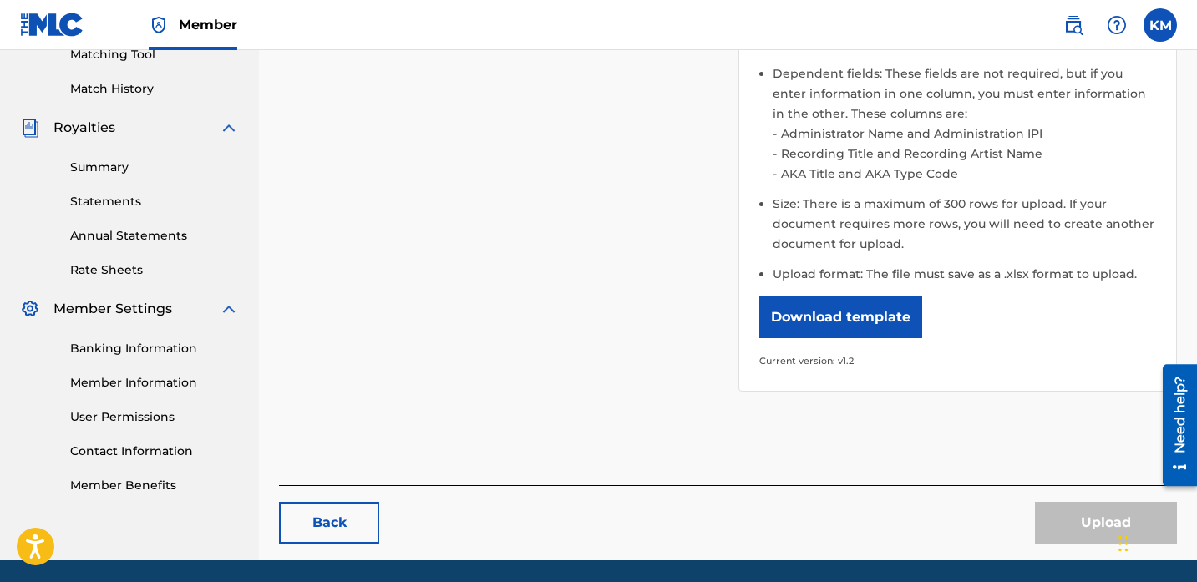
click at [852, 321] on button "Download template" at bounding box center [840, 318] width 163 height 42
